Goal: Navigation & Orientation: Find specific page/section

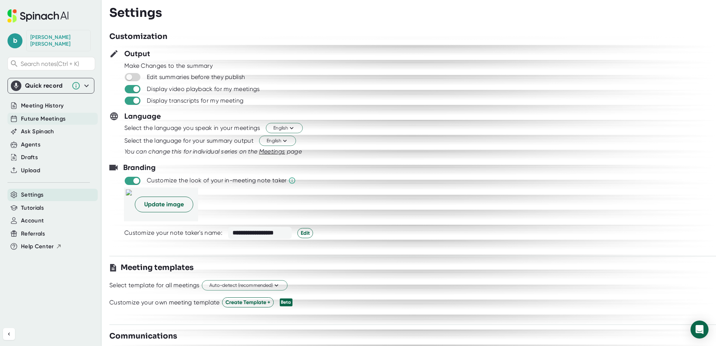
click at [45, 115] on span "Future Meetings" at bounding box center [43, 119] width 45 height 9
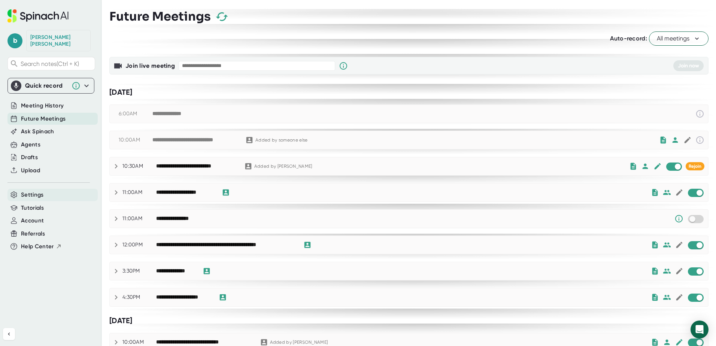
click at [35, 191] on span "Settings" at bounding box center [32, 195] width 23 height 9
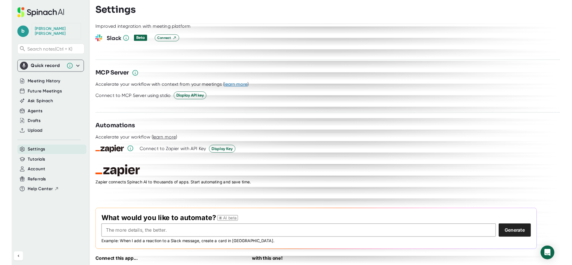
scroll to position [976, 0]
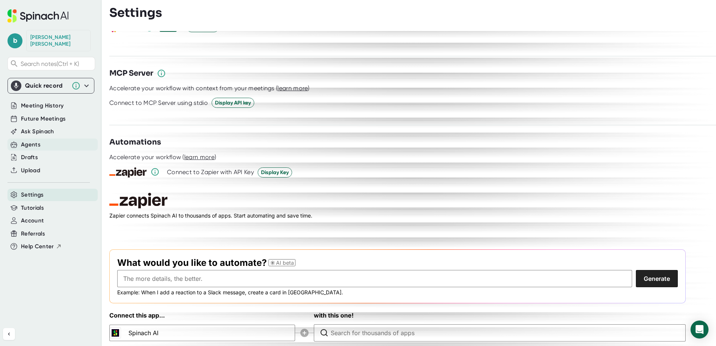
click at [39, 140] on div "Agents" at bounding box center [30, 144] width 19 height 9
